Goal: Check status

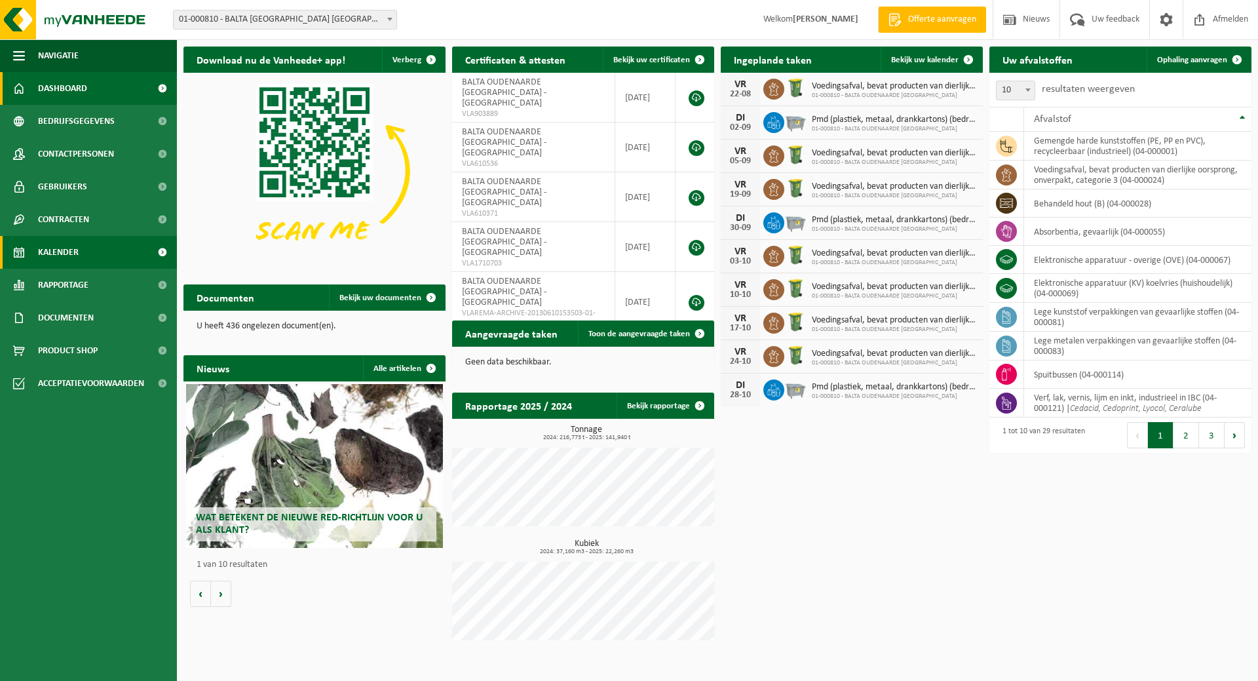
click at [58, 250] on span "Kalender" at bounding box center [58, 252] width 41 height 33
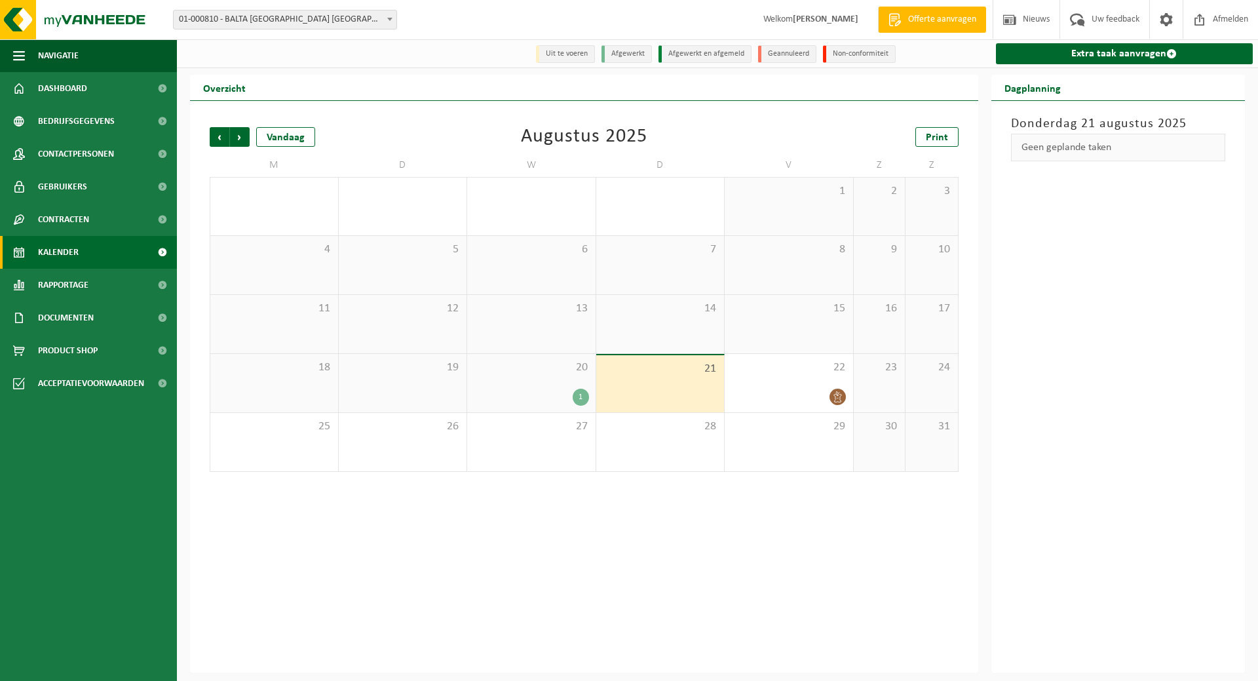
click at [508, 389] on div "20 1" at bounding box center [531, 383] width 128 height 58
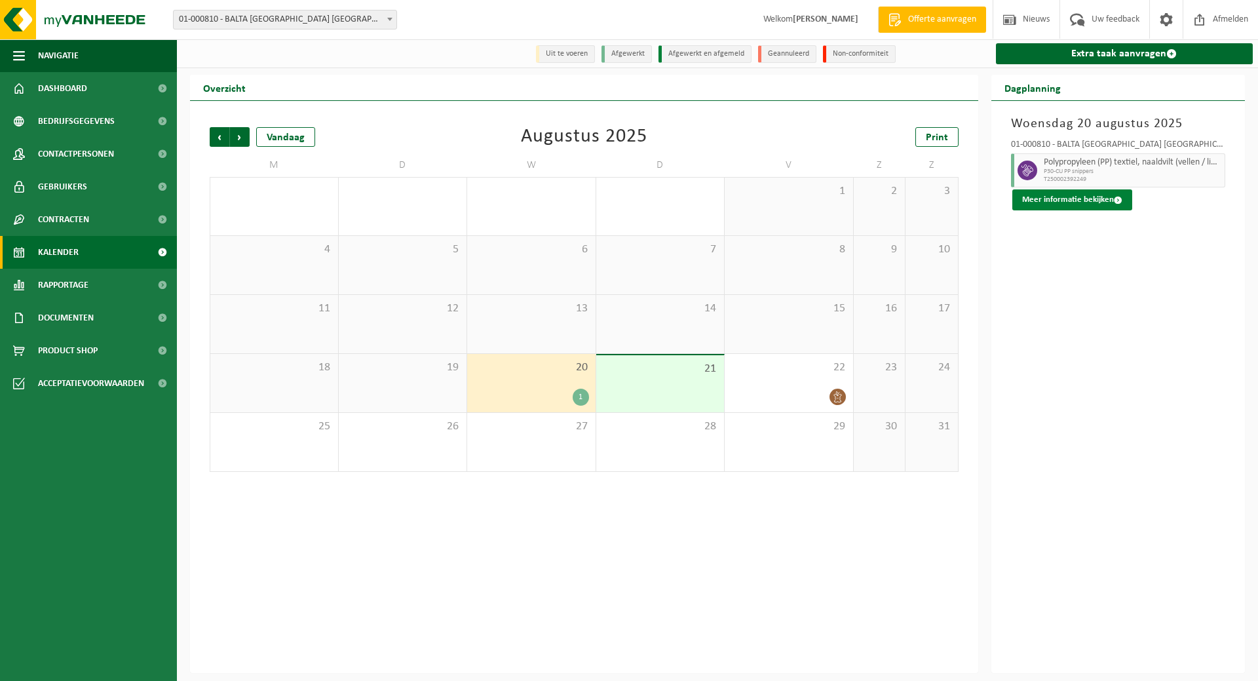
click at [1071, 199] on button "Meer informatie bekijken" at bounding box center [1072, 199] width 120 height 21
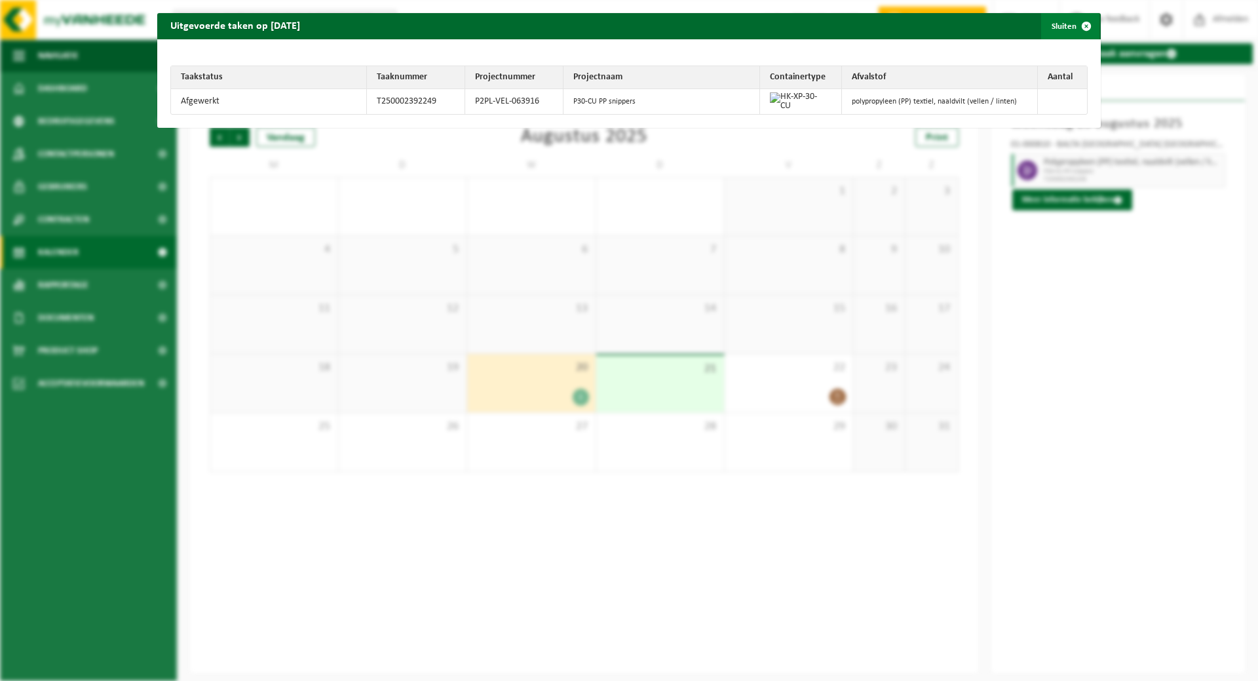
click at [1078, 20] on span "button" at bounding box center [1086, 26] width 26 height 26
